Goal: Task Accomplishment & Management: Complete application form

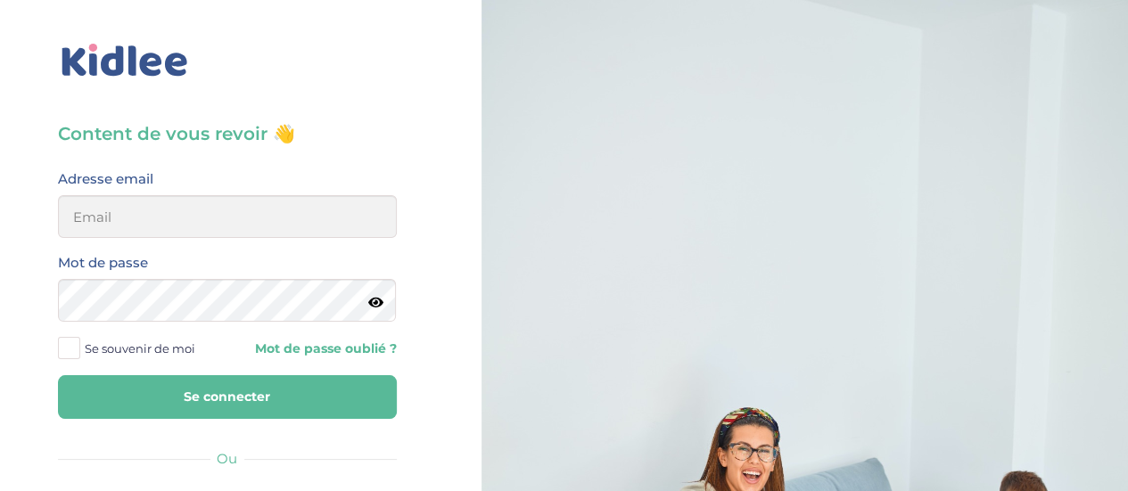
type input "mathilde.gartili@gmail.com"
click at [224, 390] on button "Se connecter" at bounding box center [227, 397] width 339 height 44
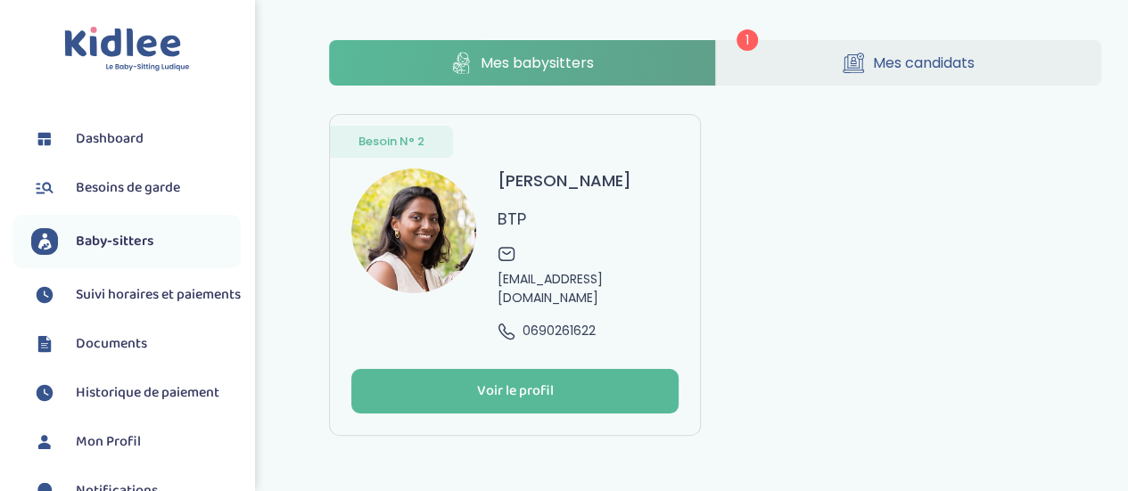
click at [965, 55] on span "Mes candidats" at bounding box center [924, 63] width 102 height 22
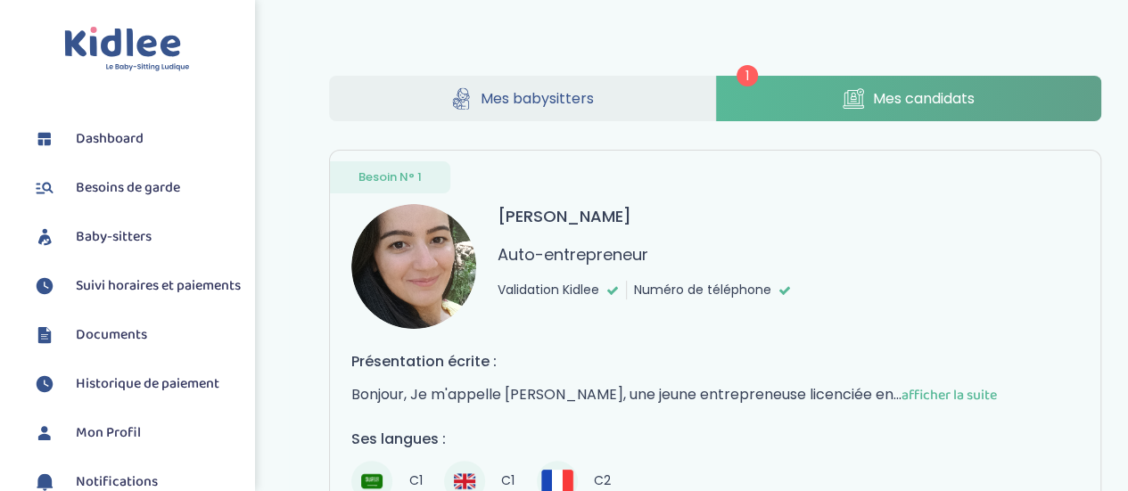
scroll to position [329, 0]
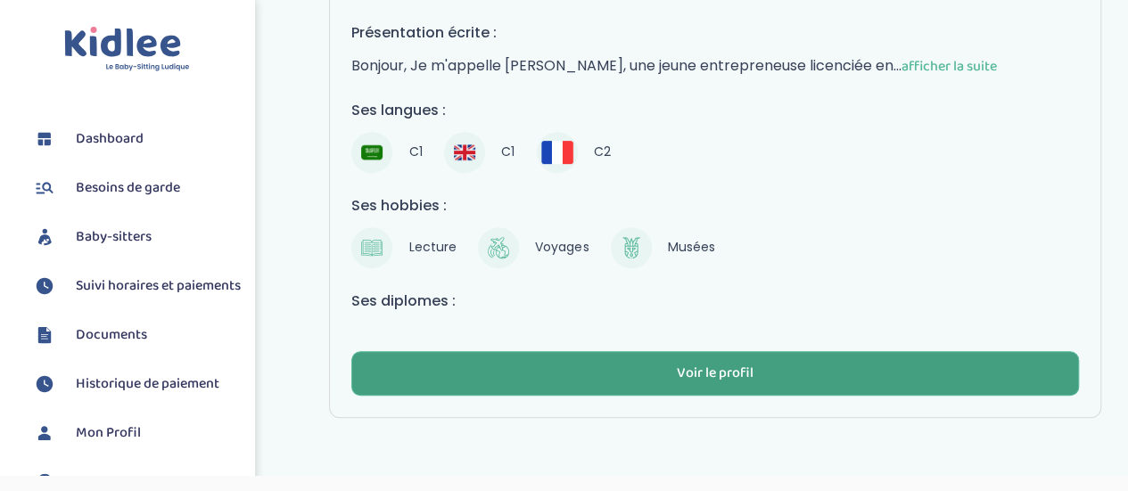
click at [700, 364] on div "Voir le profil" at bounding box center [715, 374] width 77 height 21
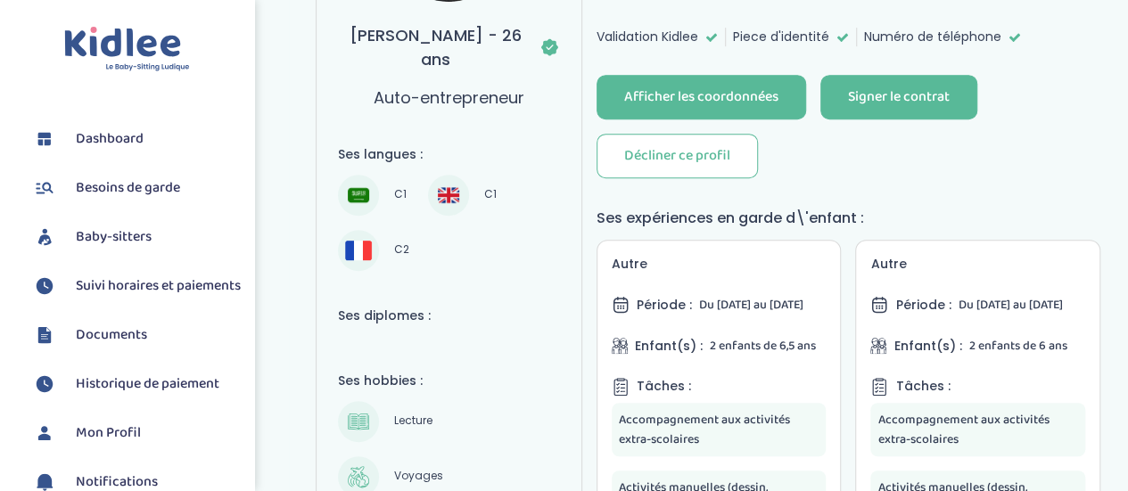
scroll to position [178, 0]
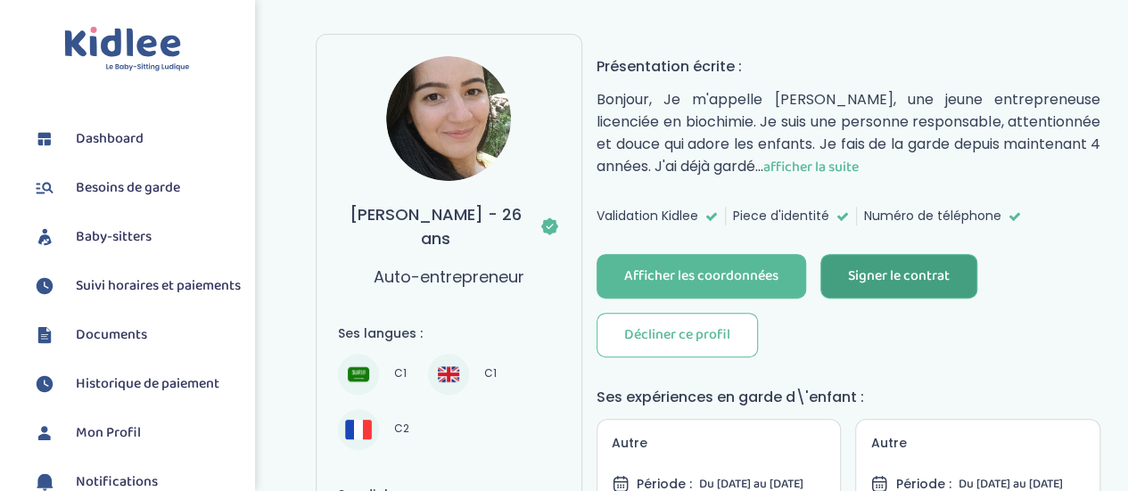
click at [893, 272] on div "Signer le contrat" at bounding box center [899, 277] width 102 height 21
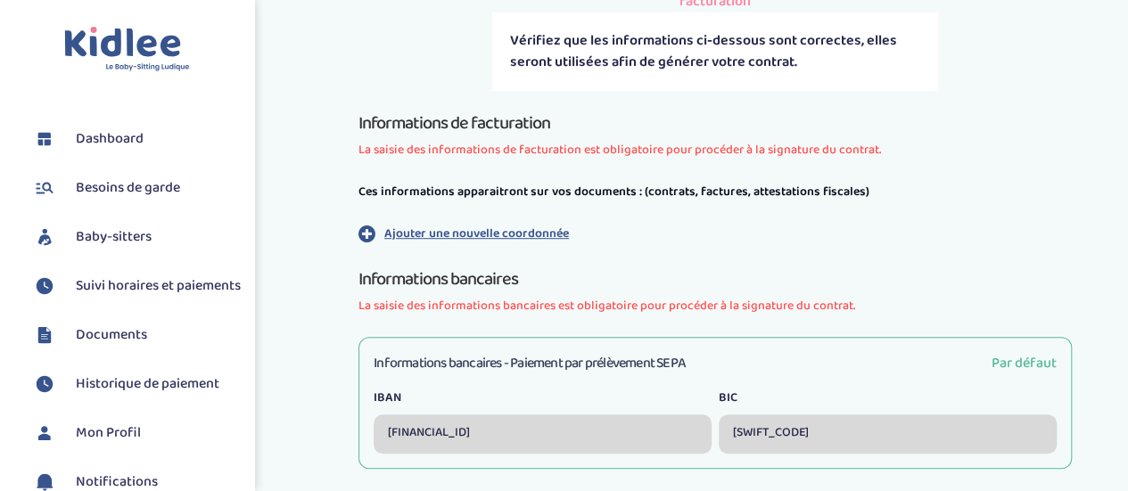
scroll to position [624, 0]
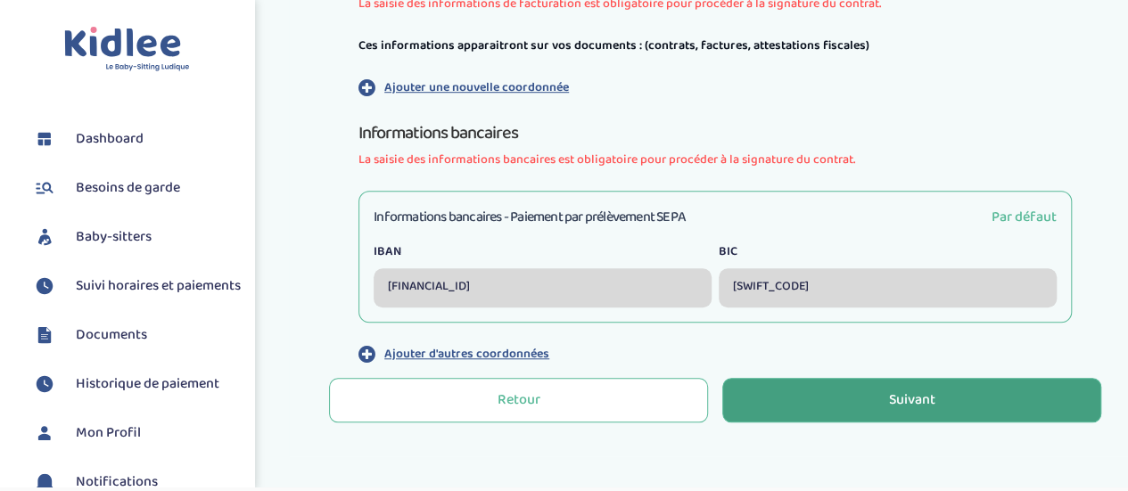
click at [886, 378] on button "Suivant" at bounding box center [911, 400] width 379 height 45
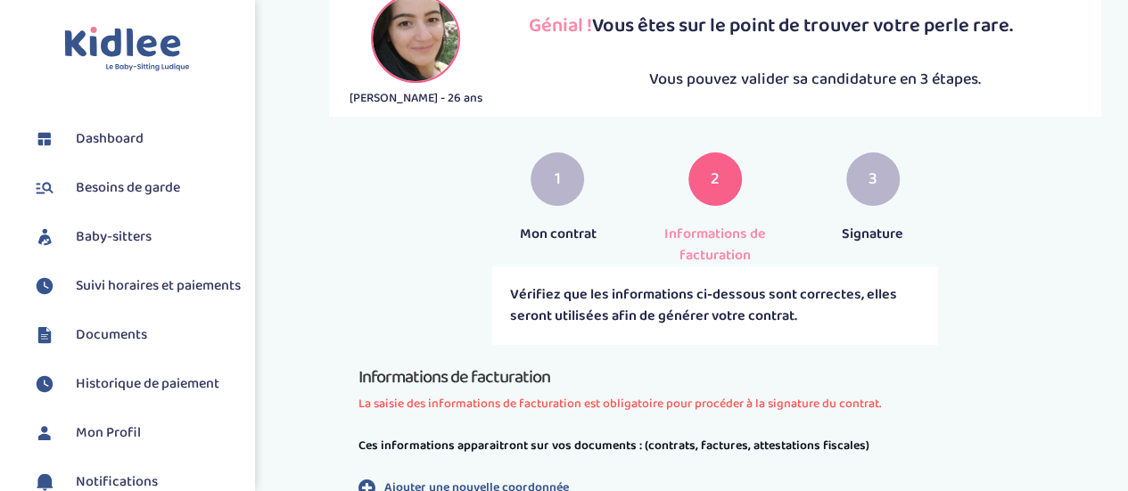
scroll to position [268, 0]
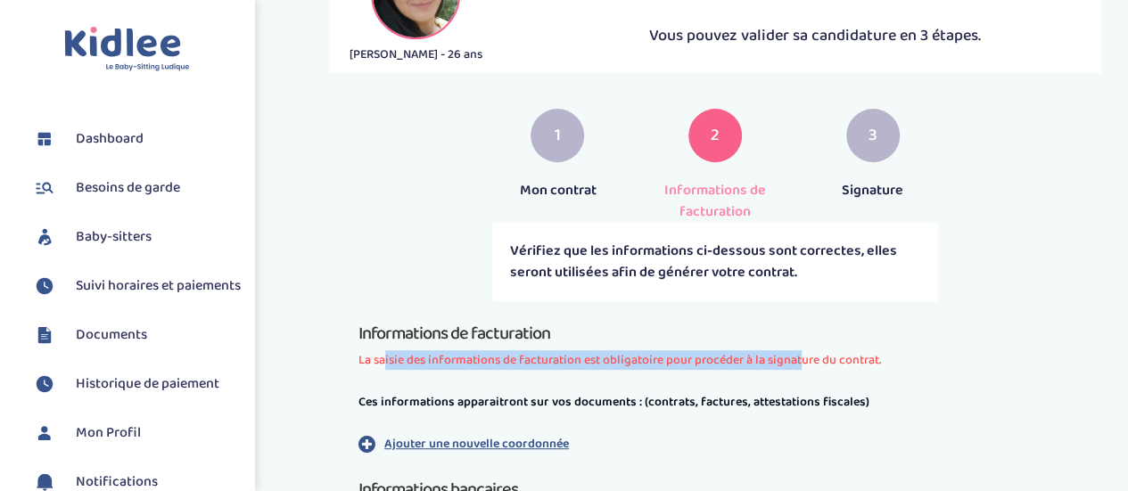
drag, startPoint x: 379, startPoint y: 325, endPoint x: 794, endPoint y: 317, distance: 414.7
click at [794, 351] on span "La saisie des informations de facturation est obligatoire pour procéder à la si…" at bounding box center [714, 360] width 713 height 19
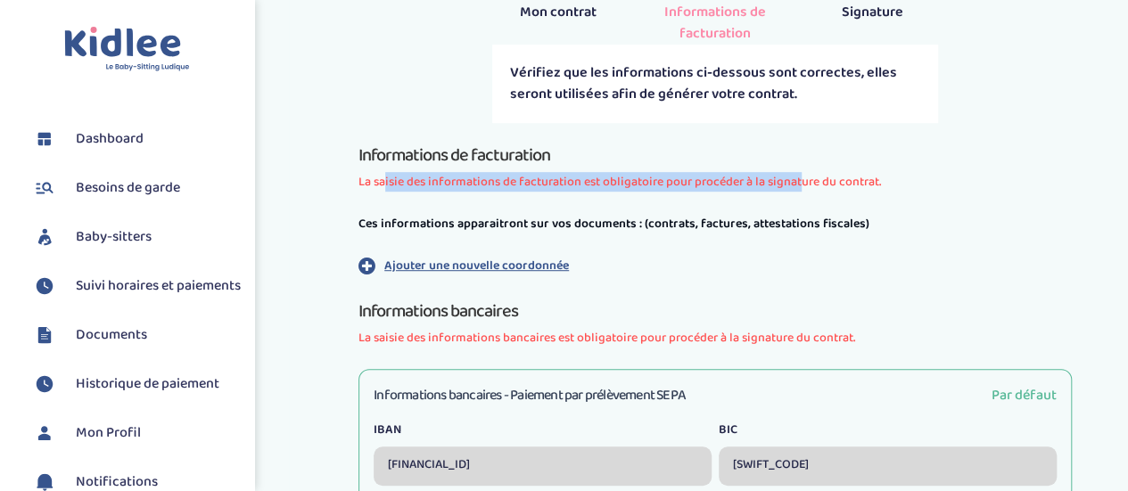
click at [481, 257] on p "Ajouter une nouvelle coordonnée" at bounding box center [476, 266] width 185 height 19
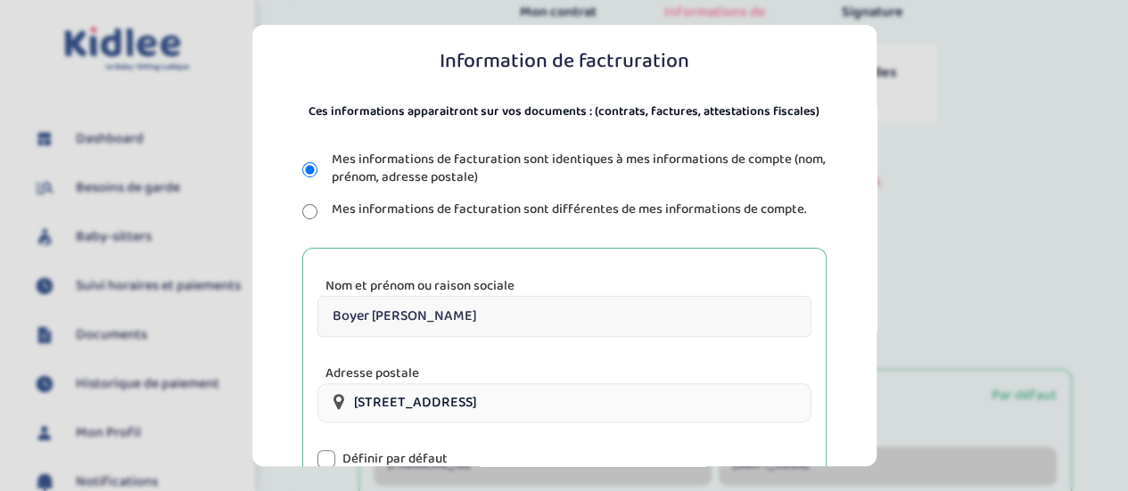
scroll to position [325, 0]
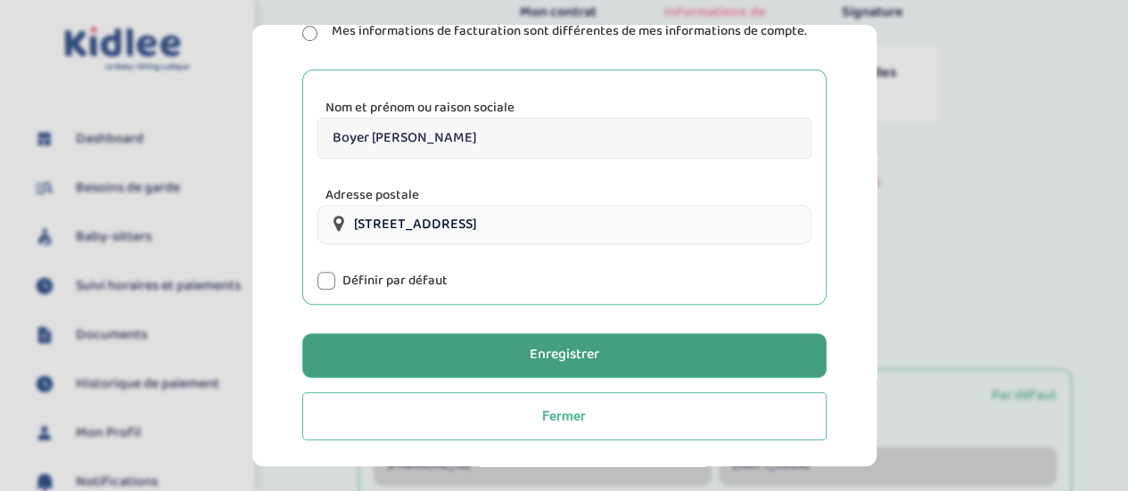
click at [516, 349] on button "Enregistrer" at bounding box center [564, 356] width 524 height 45
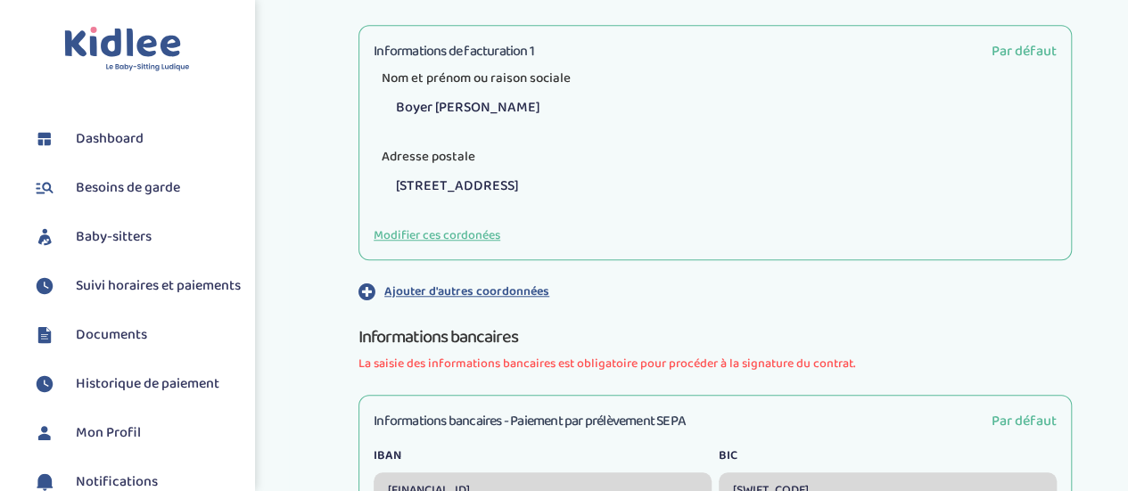
scroll to position [713, 0]
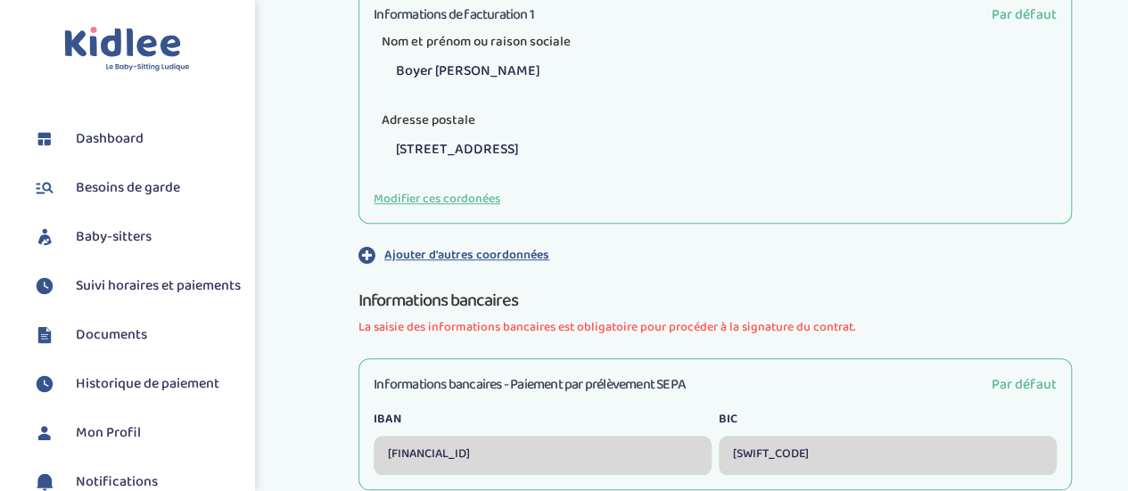
click at [825, 366] on div "Informations bancaires - Paiement par prélèvement SEPA Par défaut IBAN FR763000…" at bounding box center [714, 424] width 713 height 132
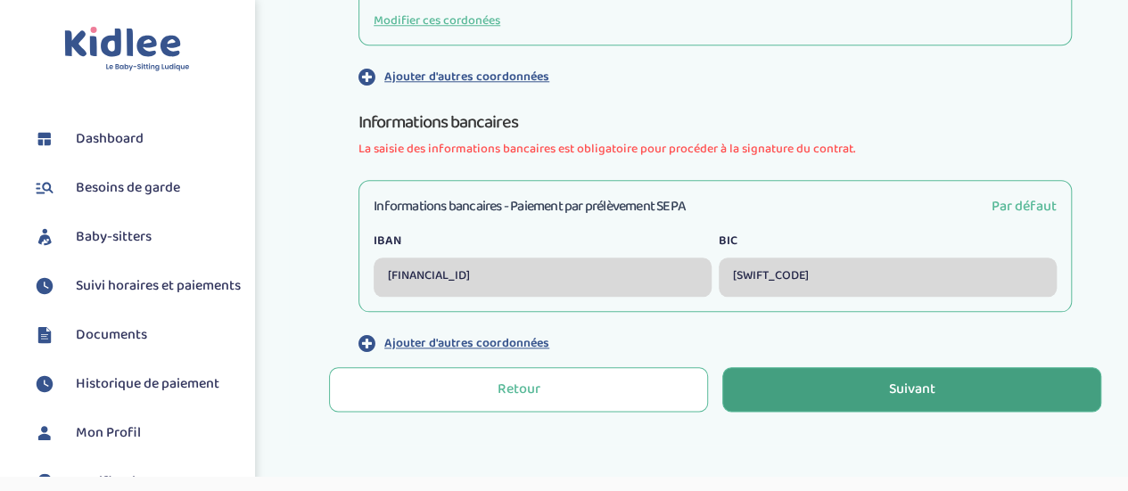
click at [741, 367] on button "Suivant" at bounding box center [911, 389] width 379 height 45
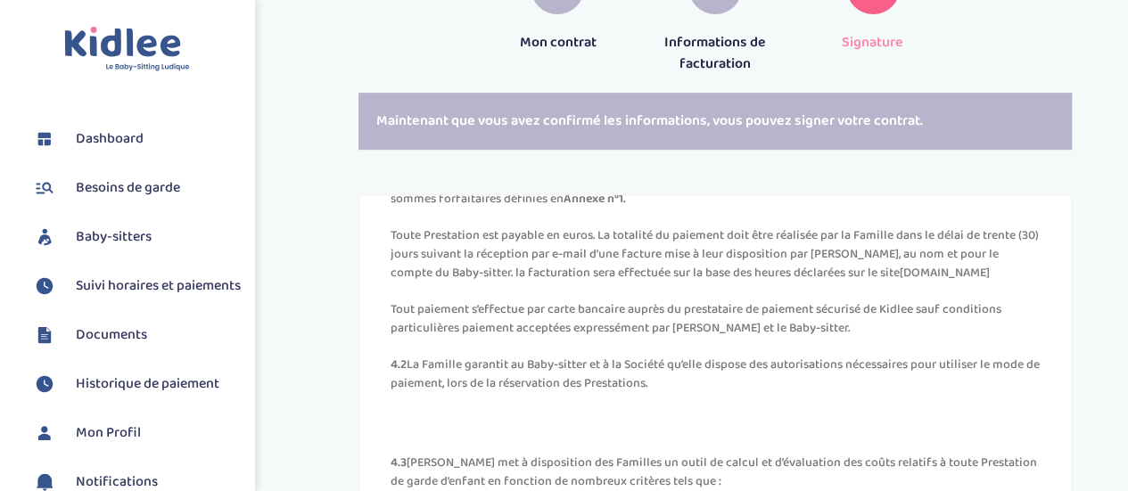
scroll to position [2319, 0]
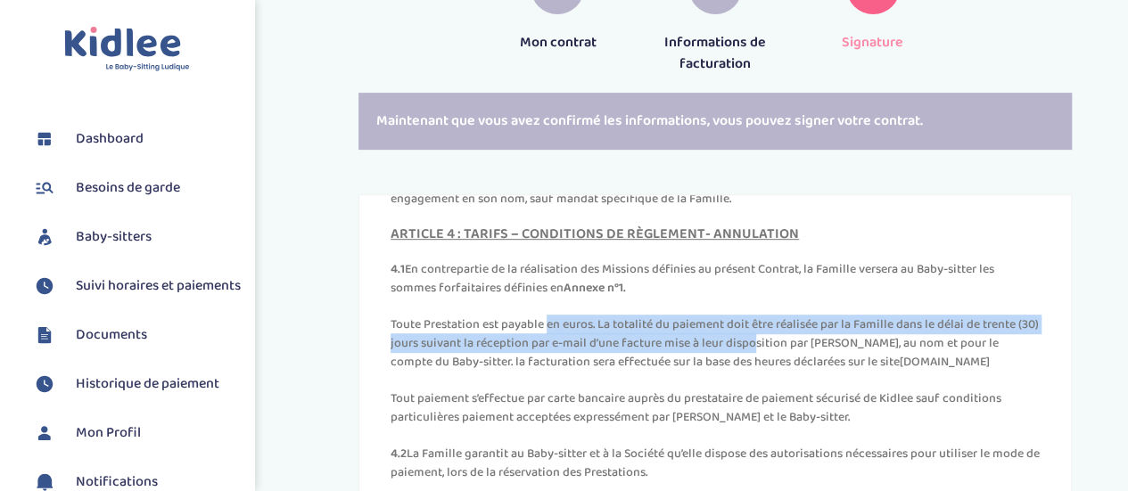
drag, startPoint x: 416, startPoint y: 328, endPoint x: 641, endPoint y: 337, distance: 225.8
click at [641, 337] on p "Toute Prestation est payable en euros. La totalité du paiement doit être réalis…" at bounding box center [715, 344] width 649 height 56
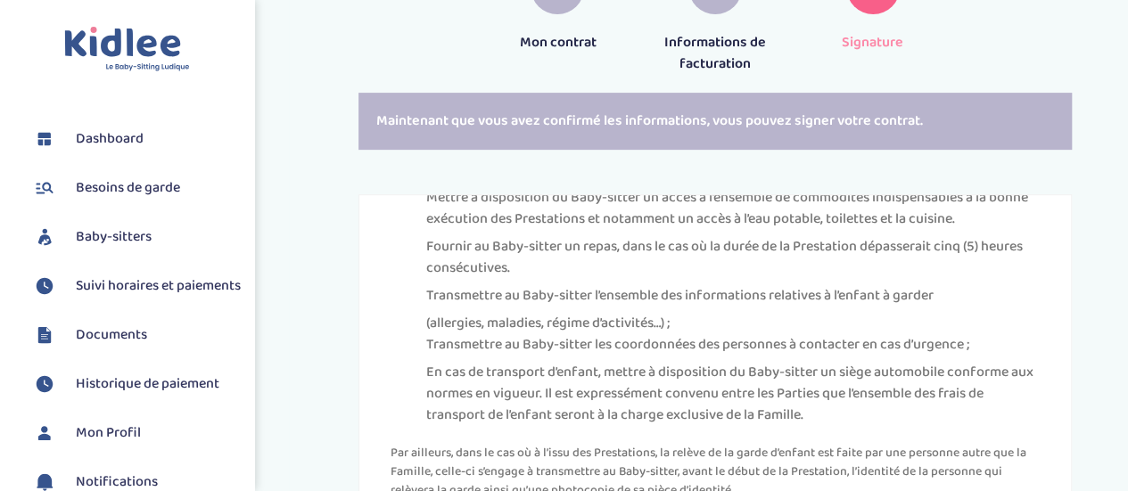
scroll to position [4370, 0]
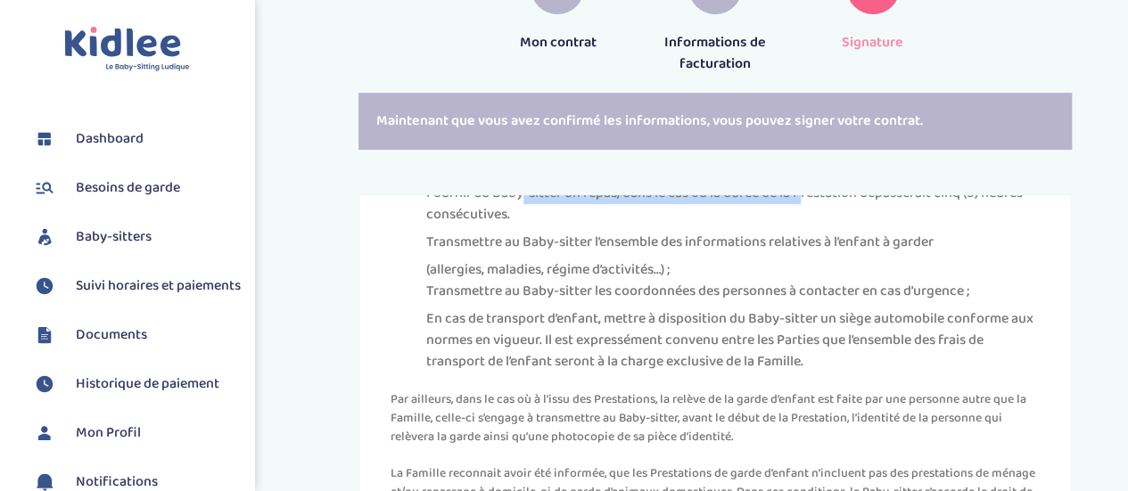
drag, startPoint x: 540, startPoint y: 220, endPoint x: 826, endPoint y: 212, distance: 285.5
click at [826, 212] on li "Fournir au Baby-sitter un repas, dans le cas où la durée de la Prestation dépas…" at bounding box center [733, 204] width 614 height 43
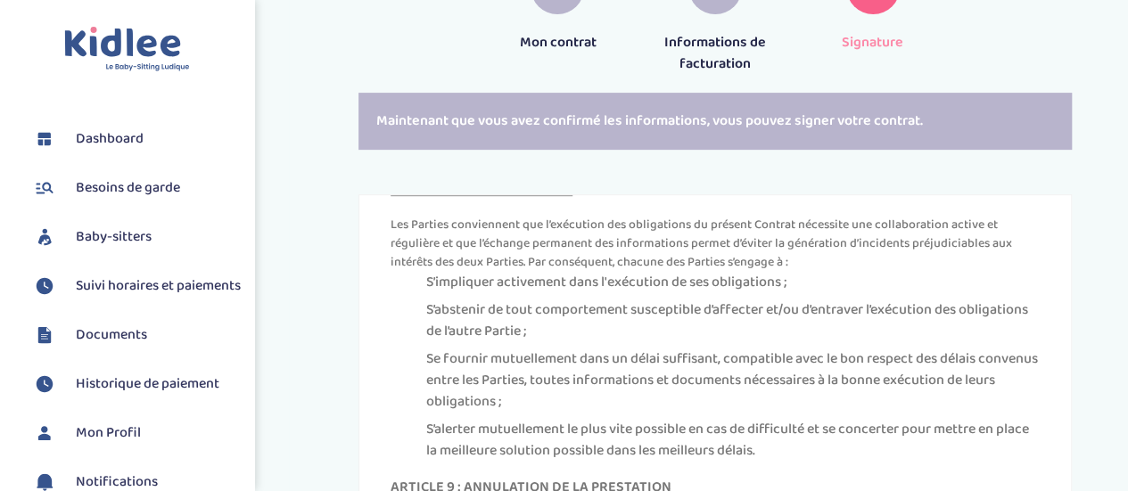
scroll to position [5440, 0]
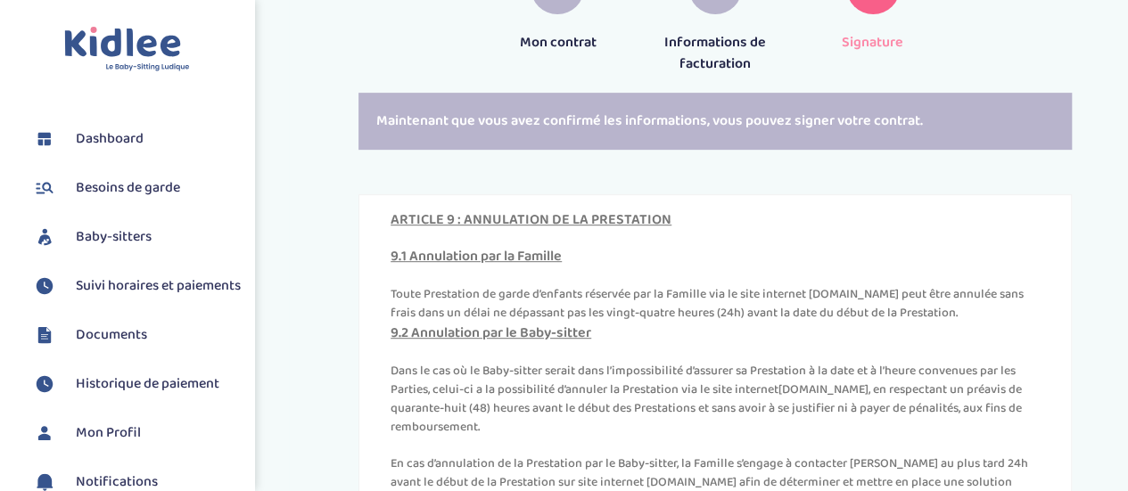
drag, startPoint x: 769, startPoint y: 231, endPoint x: 668, endPoint y: 315, distance: 131.1
click at [668, 315] on div "ARTICLE 9 : ANNULATION DE LA PRESTATION 9.1 Annulation par la Famille Toute Pre…" at bounding box center [715, 361] width 649 height 299
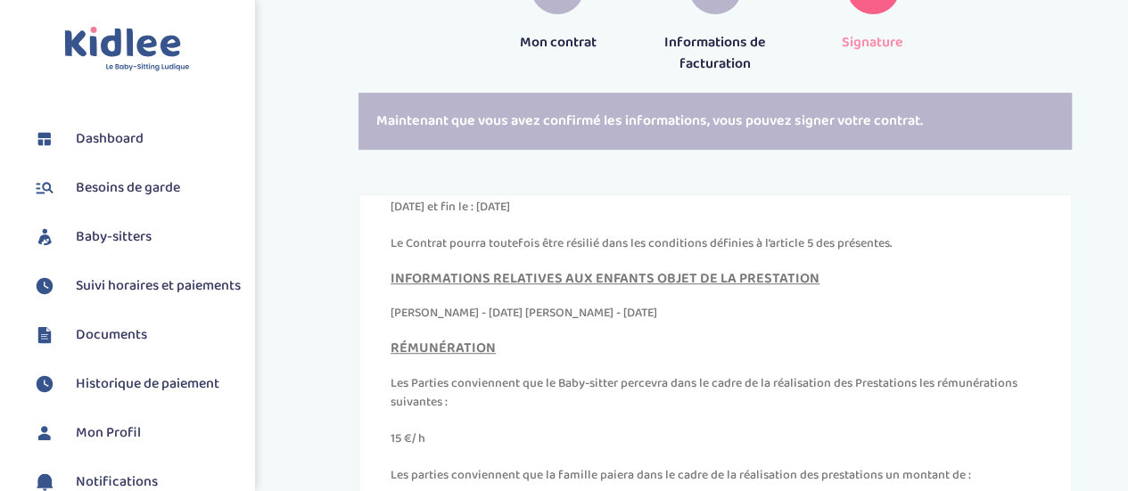
scroll to position [8234, 0]
drag, startPoint x: 432, startPoint y: 349, endPoint x: 512, endPoint y: 383, distance: 87.5
click at [512, 383] on div "RÉMUNÉRATION Les Parties conviennent que le Baby-sitter percevra dans le cadre …" at bounding box center [715, 450] width 649 height 218
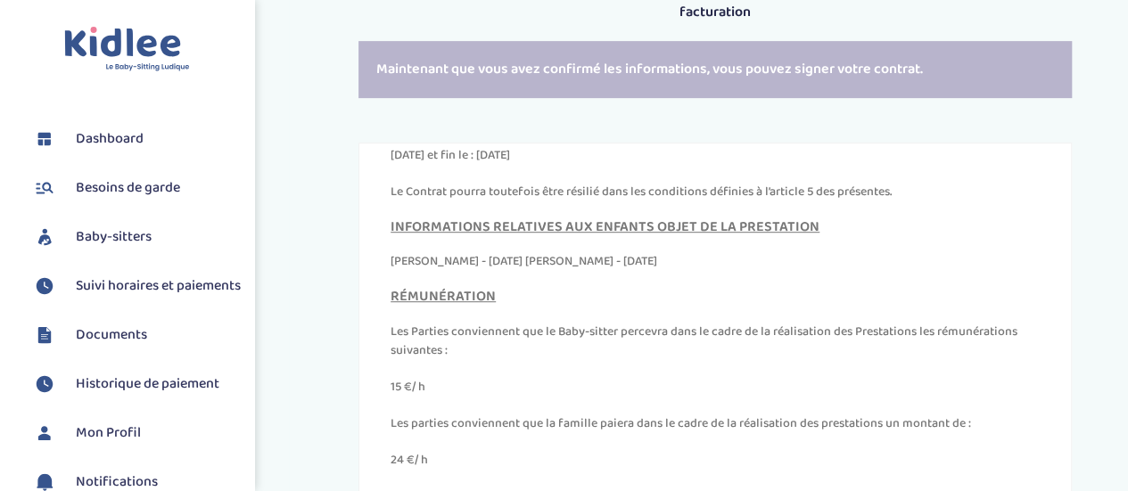
scroll to position [446, 0]
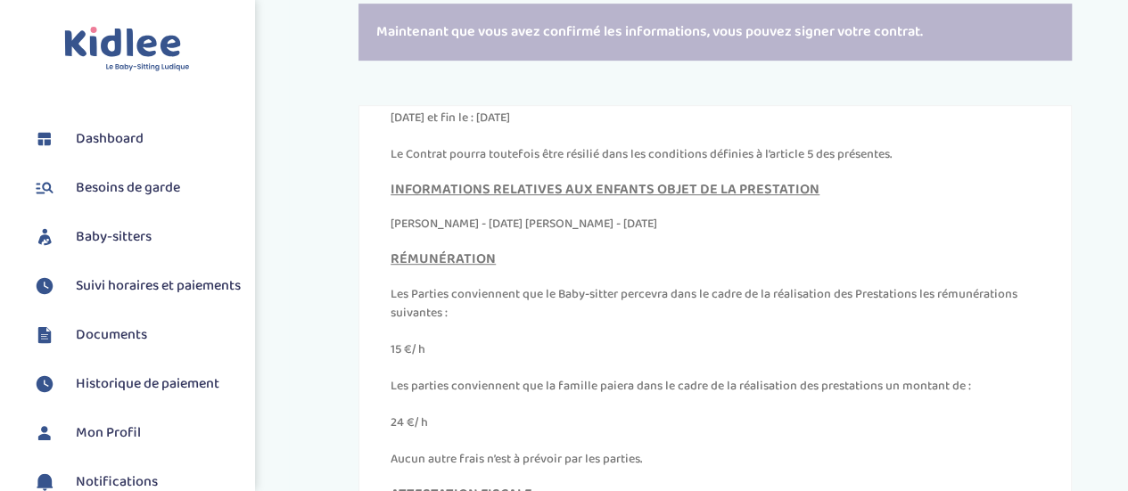
drag, startPoint x: 410, startPoint y: 301, endPoint x: 367, endPoint y: 251, distance: 65.1
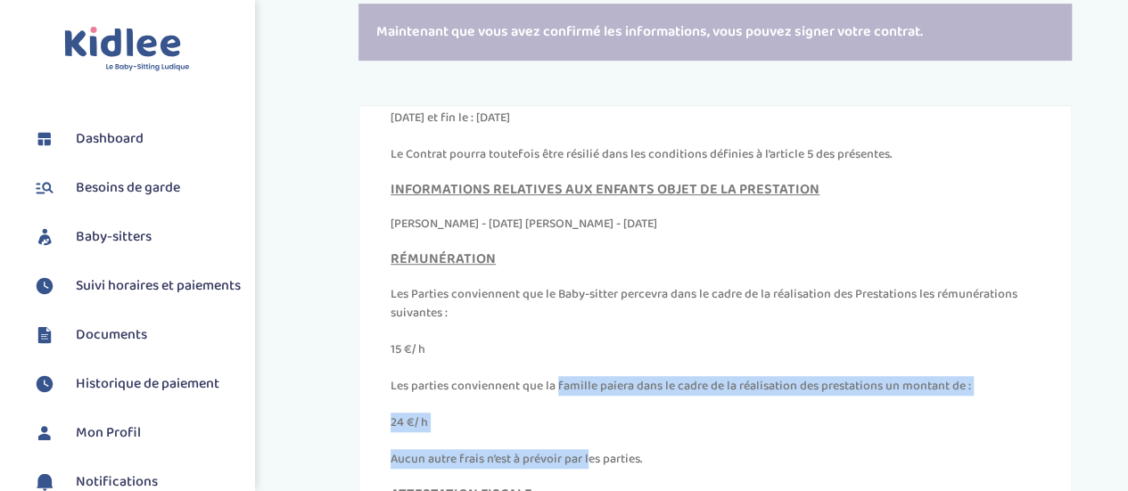
drag, startPoint x: 422, startPoint y: 347, endPoint x: 470, endPoint y: 402, distance: 73.3
click at [470, 402] on div "RÉMUNÉRATION Les Parties conviennent que le Baby-sitter percevra dans le cadre …" at bounding box center [715, 360] width 649 height 218
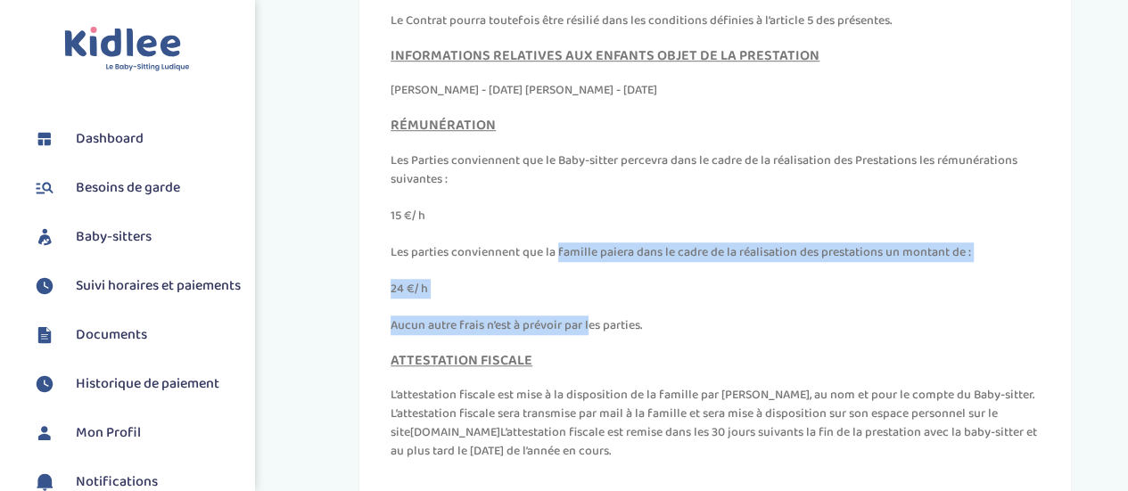
scroll to position [624, 0]
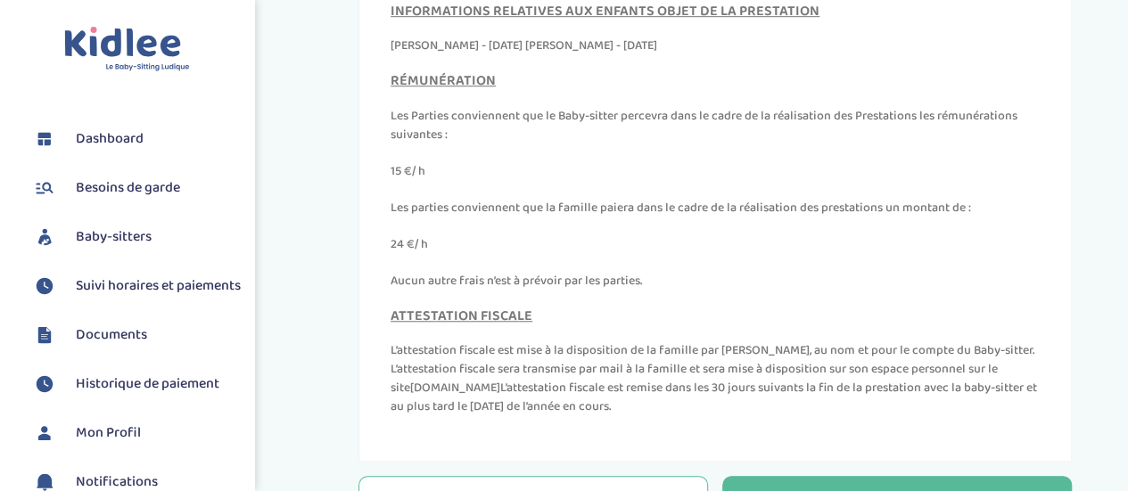
click at [537, 342] on p "L’attestation fiscale est mise à la disposition de la famille par Kidlee, au no…" at bounding box center [715, 379] width 649 height 75
drag, startPoint x: 394, startPoint y: 284, endPoint x: 641, endPoint y: 386, distance: 267.5
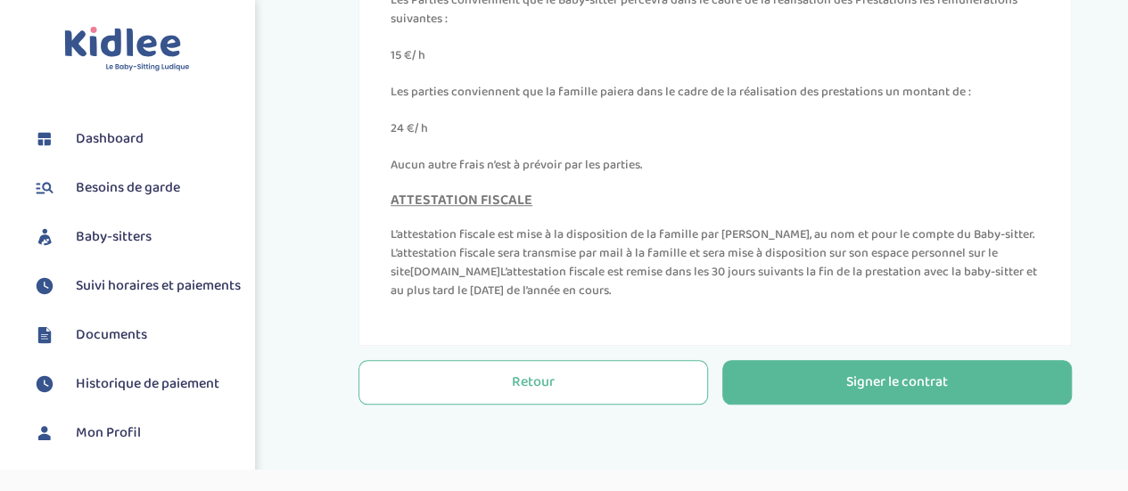
scroll to position [740, 0]
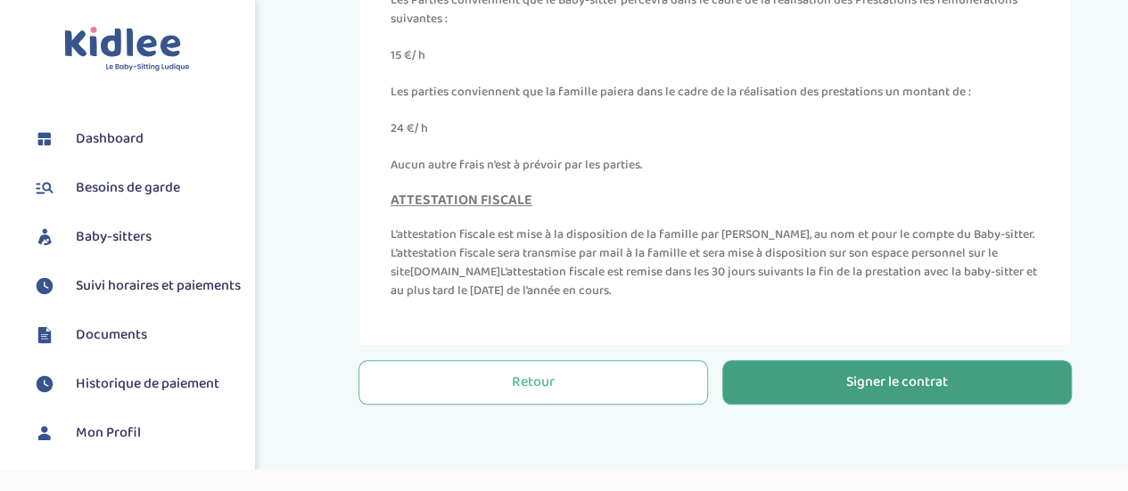
click at [826, 360] on button "Signer le contrat" at bounding box center [897, 382] width 350 height 45
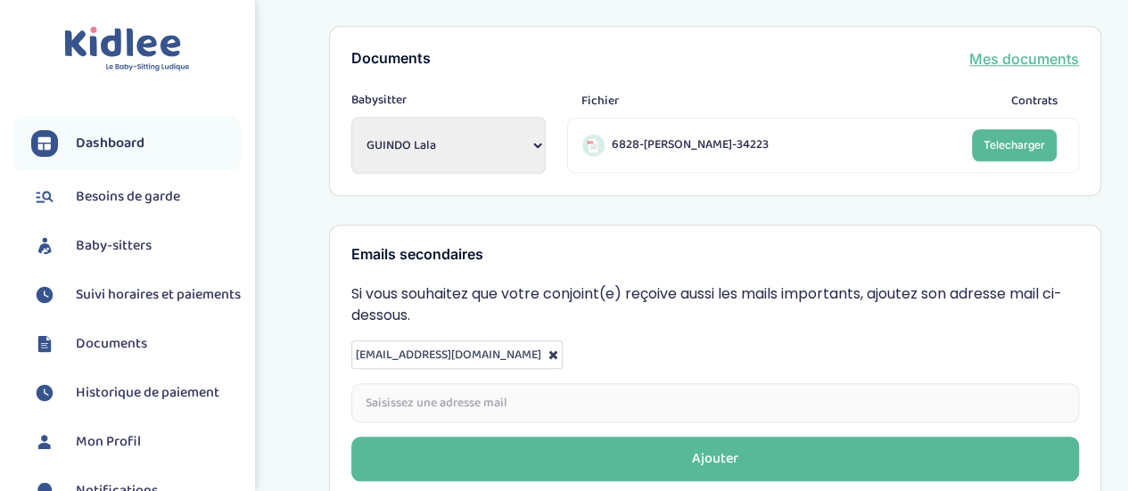
scroll to position [780, 0]
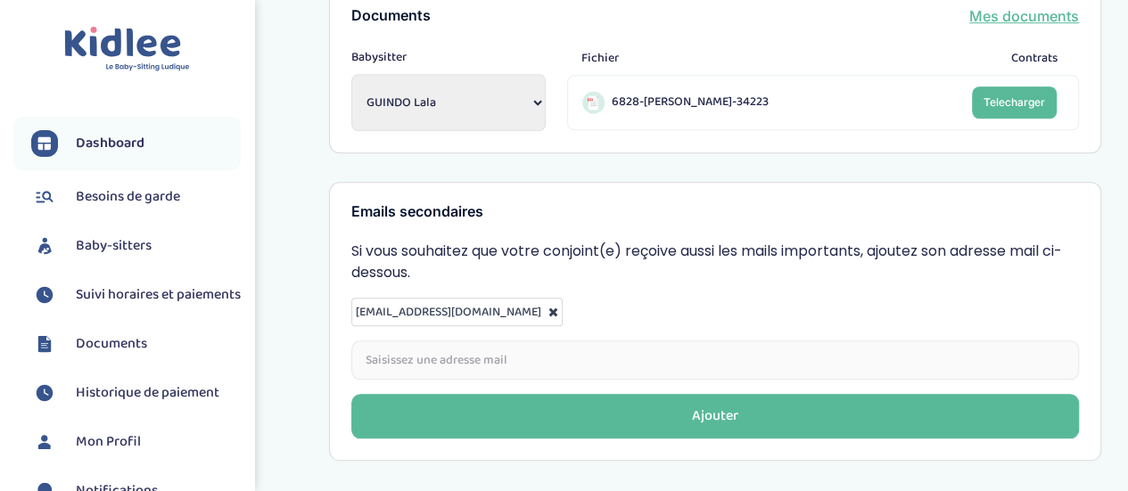
click at [146, 239] on span "Baby-sitters" at bounding box center [114, 245] width 76 height 21
